Goal: Find specific fact: Find specific page/section

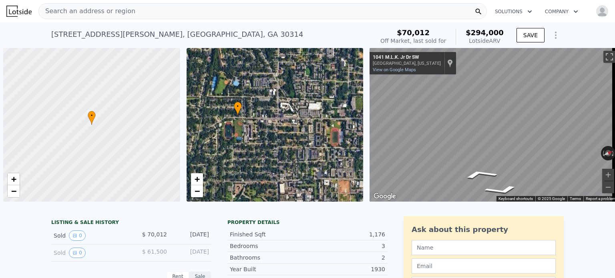
click at [153, 7] on div "Search an address or region" at bounding box center [262, 11] width 448 height 16
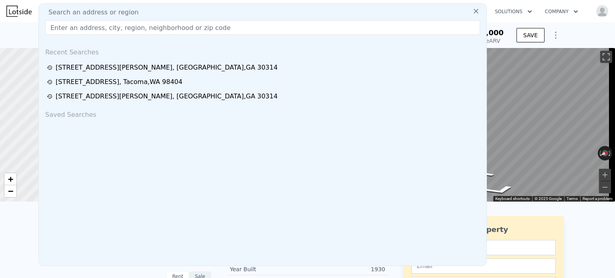
type input "[PERSON_NAME] • [PERSON_NAME] Federal Way"
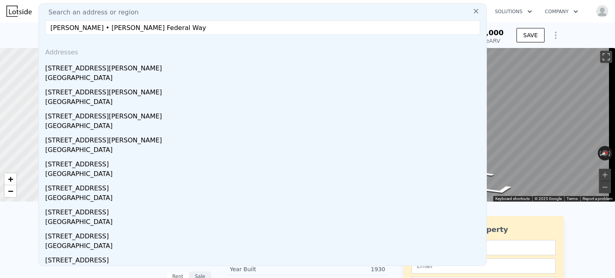
drag, startPoint x: 186, startPoint y: 30, endPoint x: 0, endPoint y: 32, distance: 185.7
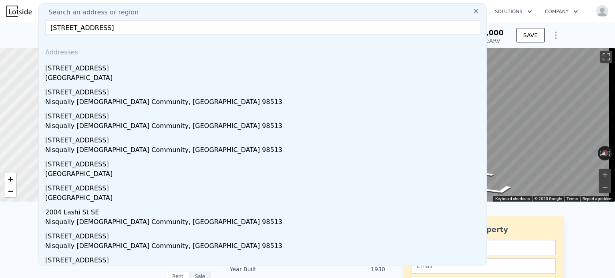
type input "[STREET_ADDRESS]"
click at [69, 70] on div "[STREET_ADDRESS]" at bounding box center [264, 66] width 438 height 13
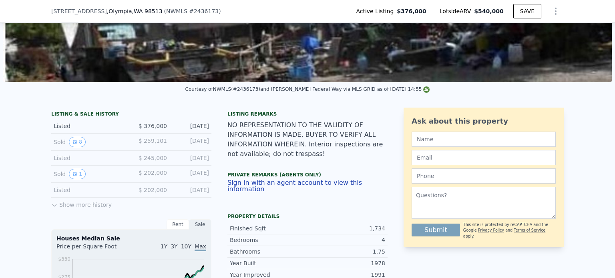
scroll to position [157, 0]
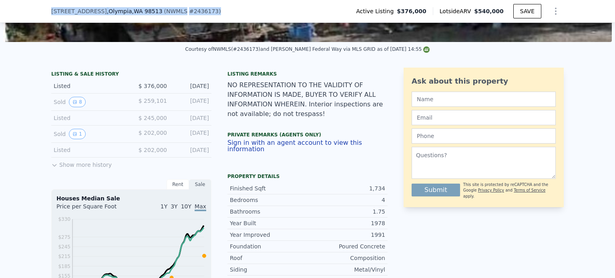
drag, startPoint x: 46, startPoint y: 11, endPoint x: 233, endPoint y: 11, distance: 186.5
click at [233, 11] on div "[STREET_ADDRESS] ( NWMLS # 2436173 ) Active Listing $376,000 Lotside ARV $540,0…" at bounding box center [307, 11] width 615 height 23
click at [51, 11] on span "[STREET_ADDRESS]" at bounding box center [79, 11] width 56 height 8
drag, startPoint x: 48, startPoint y: 11, endPoint x: 140, endPoint y: 11, distance: 92.5
click at [140, 11] on div "[STREET_ADDRESS] ( NWMLS # 2436173 ) Active Listing $376,000 Lotside ARV $540,0…" at bounding box center [307, 11] width 615 height 23
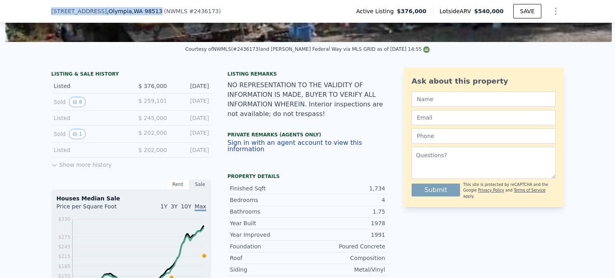
copy div "[STREET_ADDRESS]"
